Goal: Task Accomplishment & Management: Manage account settings

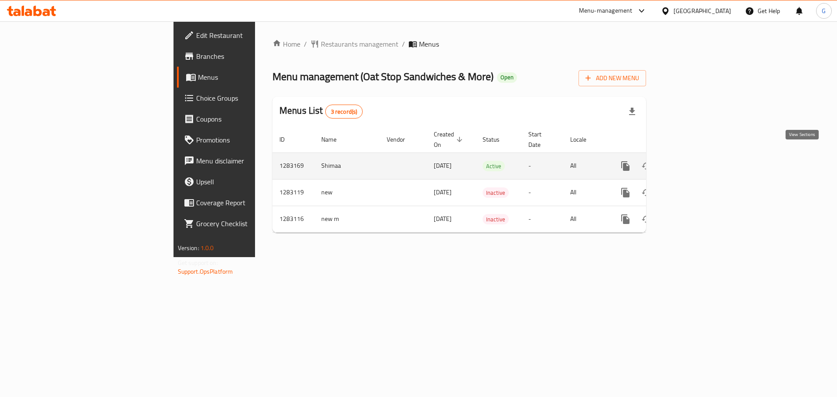
click at [692, 162] on icon "enhanced table" at bounding box center [688, 166] width 8 height 8
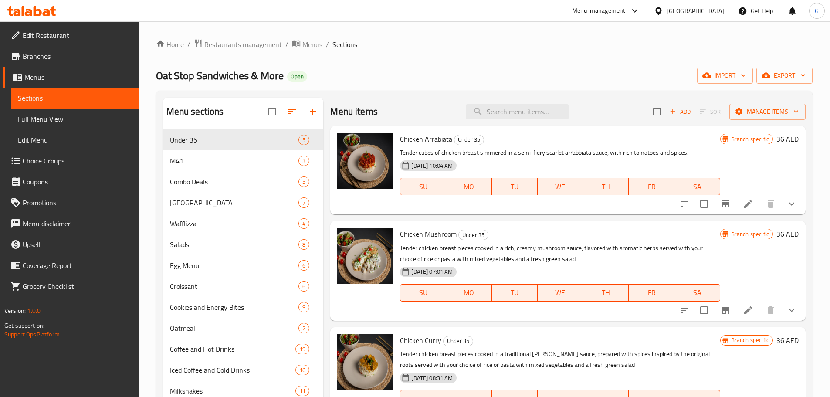
click at [278, 78] on span "Oat Stop Sandwiches & More" at bounding box center [220, 76] width 128 height 20
copy span "Oat Stop Sandwiches & More"
click at [63, 158] on span "Choice Groups" at bounding box center [77, 161] width 109 height 10
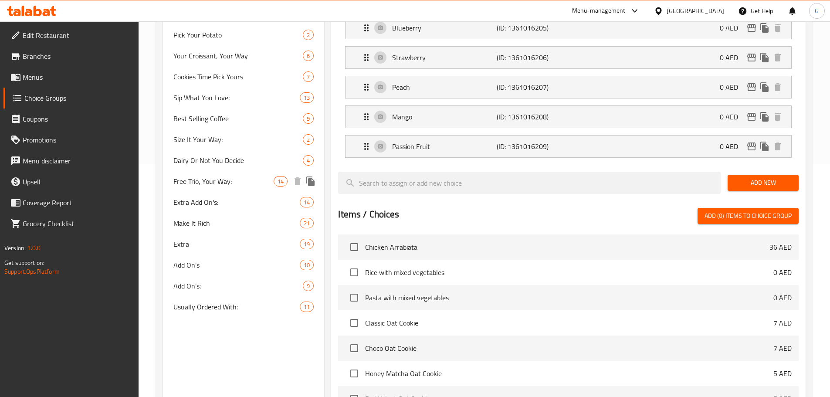
scroll to position [218, 0]
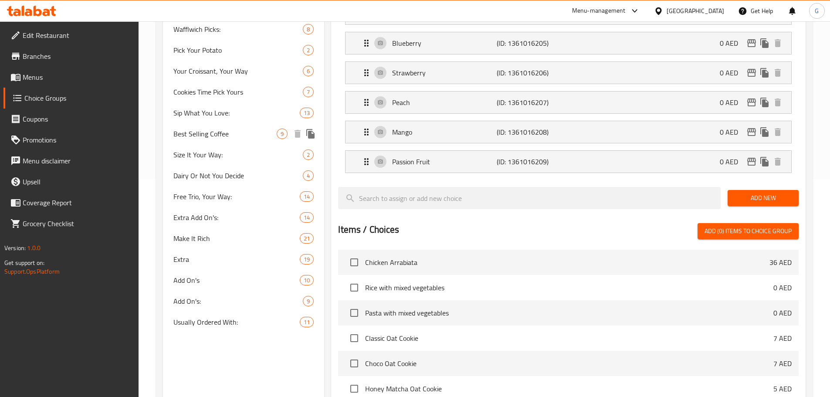
click at [219, 133] on span "Best Selling Coffee" at bounding box center [225, 134] width 104 height 10
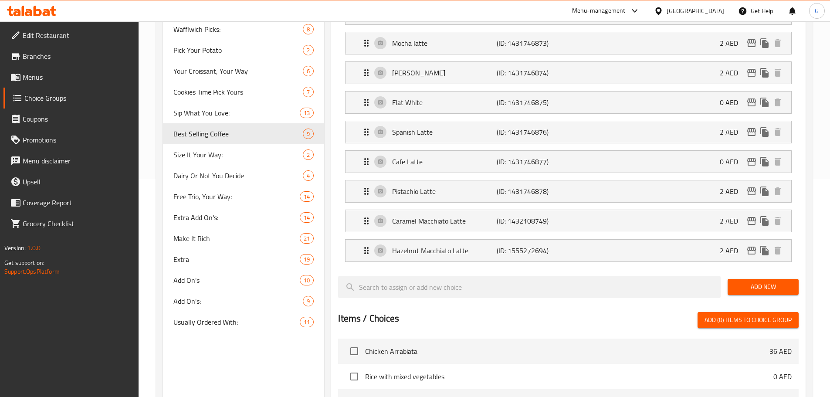
type input "Best Selling Coffee"
type input "أفضل مبيعات القهوة"
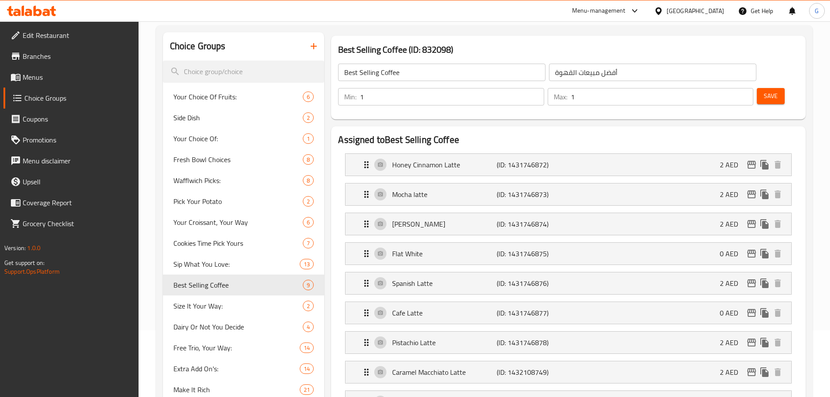
scroll to position [87, 0]
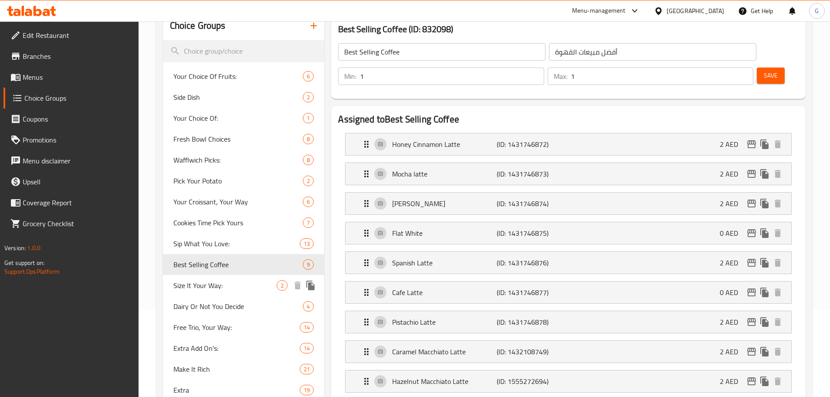
click at [214, 287] on span "Size It Your Way:" at bounding box center [225, 285] width 104 height 10
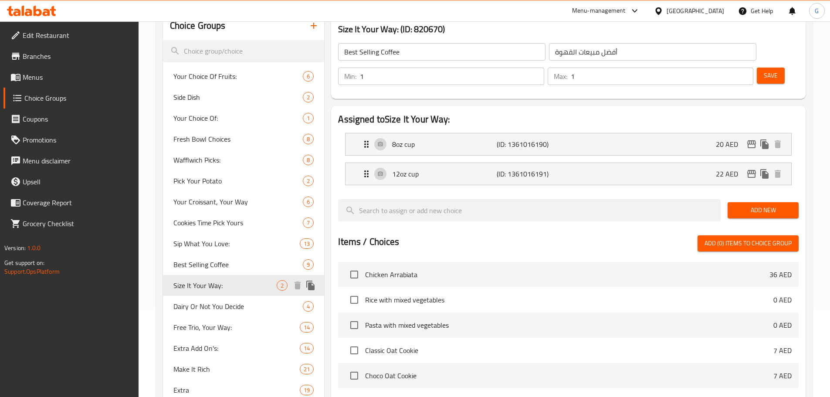
type input "Size It Your Way:"
type input "حجم الكوب على طريقتك:"
click at [755, 170] on icon "edit" at bounding box center [752, 174] width 9 height 8
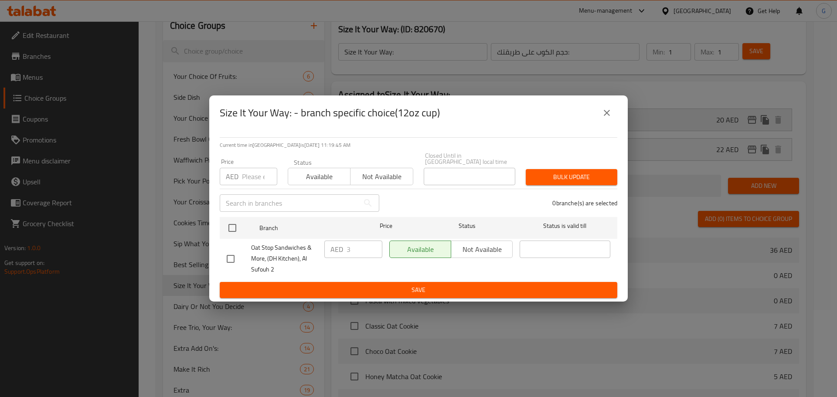
click at [605, 109] on icon "close" at bounding box center [607, 113] width 10 height 10
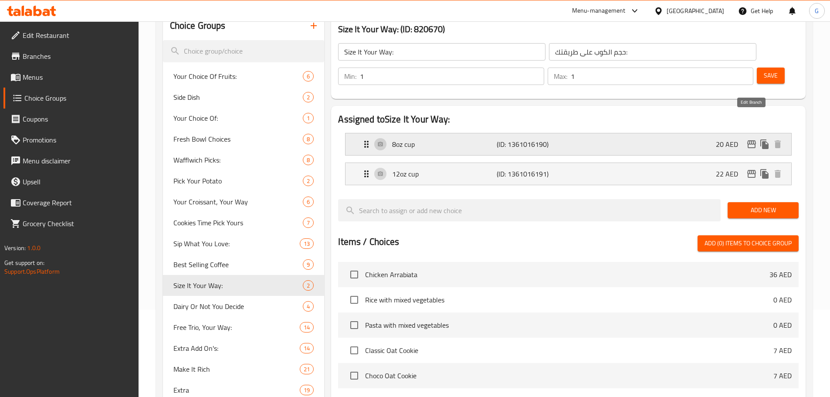
click at [753, 139] on icon "edit" at bounding box center [752, 144] width 10 height 10
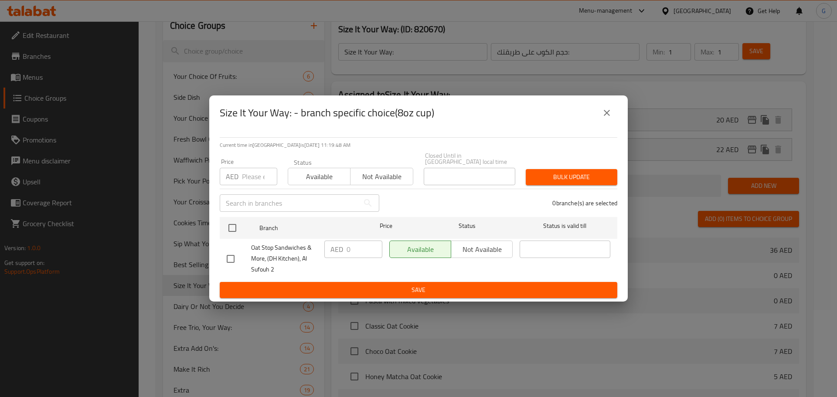
click at [609, 113] on icon "close" at bounding box center [607, 113] width 10 height 10
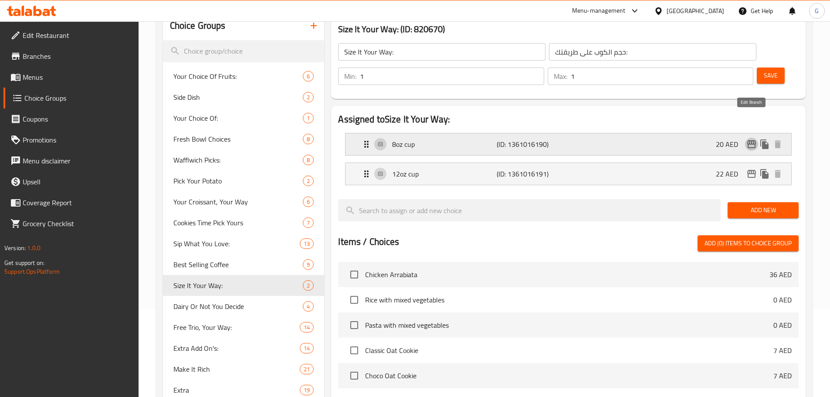
click at [751, 139] on icon "edit" at bounding box center [752, 144] width 10 height 10
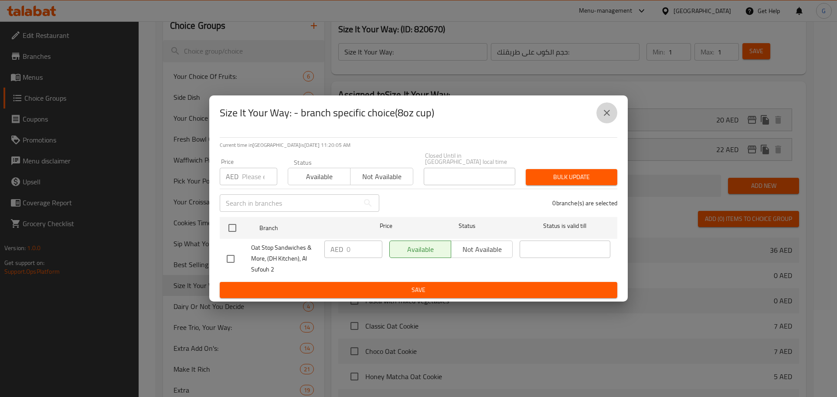
click at [606, 111] on icon "close" at bounding box center [607, 113] width 10 height 10
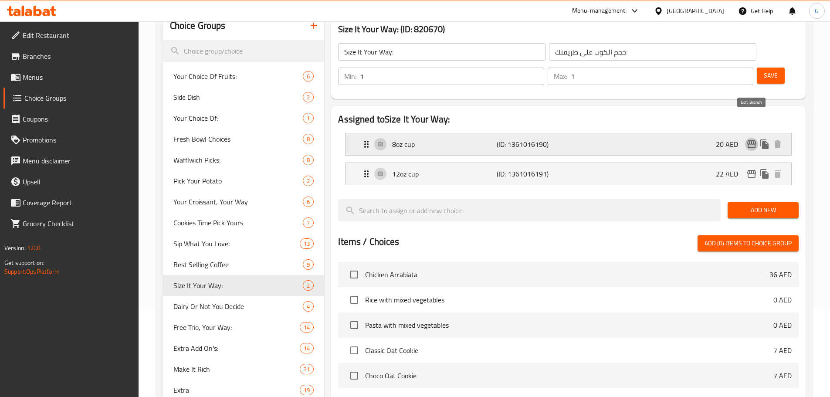
click at [753, 140] on icon "edit" at bounding box center [752, 144] width 9 height 8
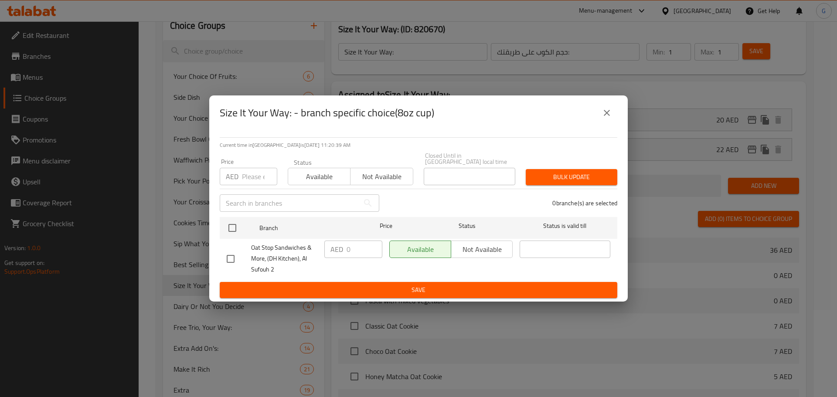
click at [292, 70] on div "Size It Your Way: - branch specific choice(8oz cup) Current time in [GEOGRAPHIC…" at bounding box center [418, 198] width 837 height 397
click at [611, 117] on icon "close" at bounding box center [607, 113] width 10 height 10
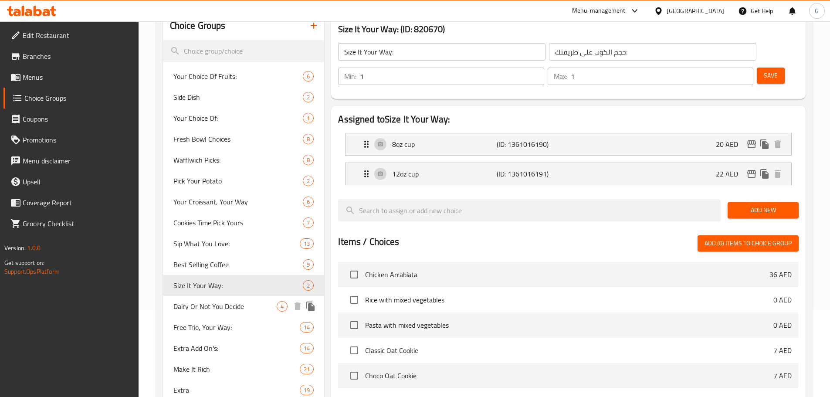
click at [237, 303] on span "Dairy Or Not You Decide" at bounding box center [225, 306] width 104 height 10
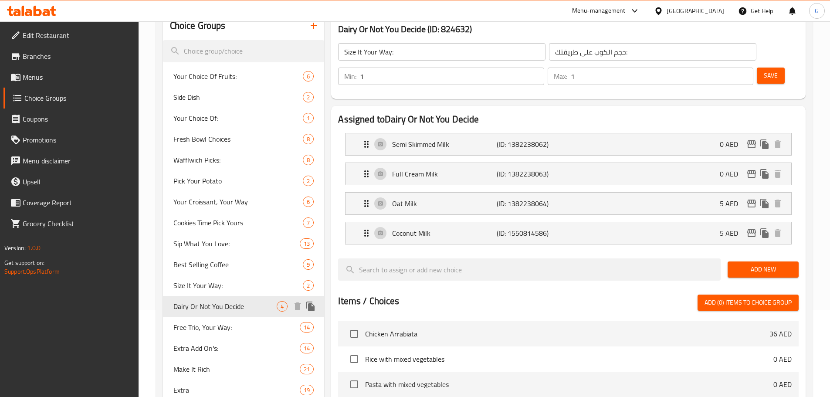
type input "Dairy Or Not You Decide"
type input "منتجات الألبان أم لا أنت تقرر"
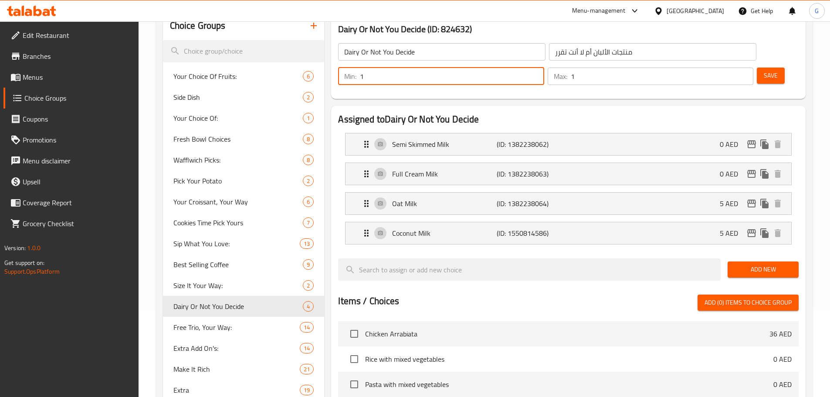
click at [544, 68] on input "1" at bounding box center [452, 76] width 184 height 17
type input "0"
click at [764, 70] on span "Save" at bounding box center [771, 75] width 14 height 11
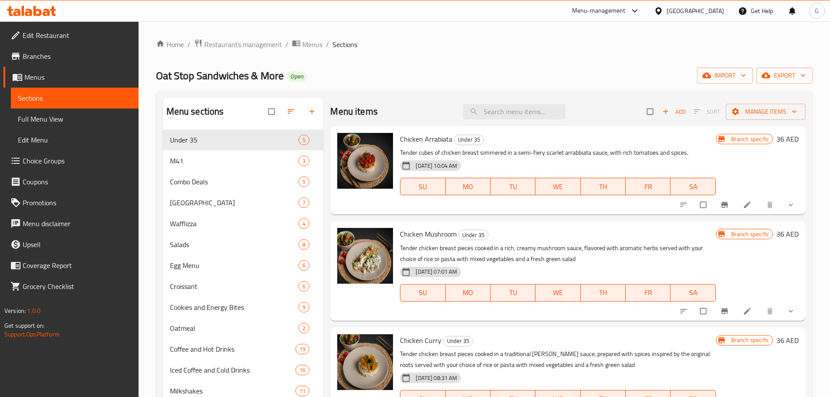
click at [742, 271] on div "Branch specific 36 AED" at bounding box center [757, 270] width 83 height 85
click at [725, 188] on div "Branch specific 36 AED" at bounding box center [757, 170] width 83 height 75
drag, startPoint x: 80, startPoint y: 54, endPoint x: 87, endPoint y: 55, distance: 6.6
click at [80, 55] on span "Branches" at bounding box center [77, 56] width 109 height 10
